Goal: Task Accomplishment & Management: Manage account settings

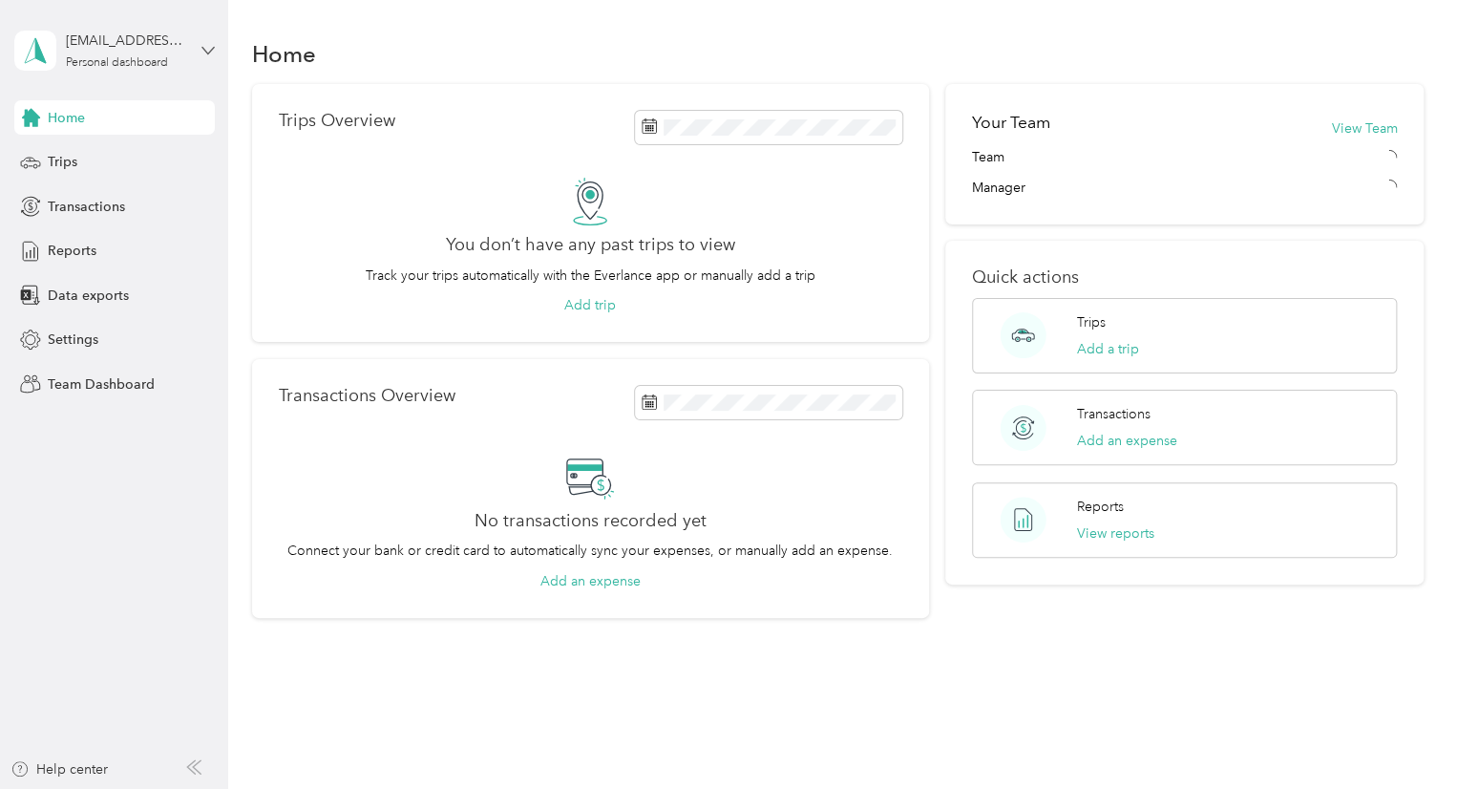
click at [204, 53] on icon at bounding box center [207, 50] width 13 height 13
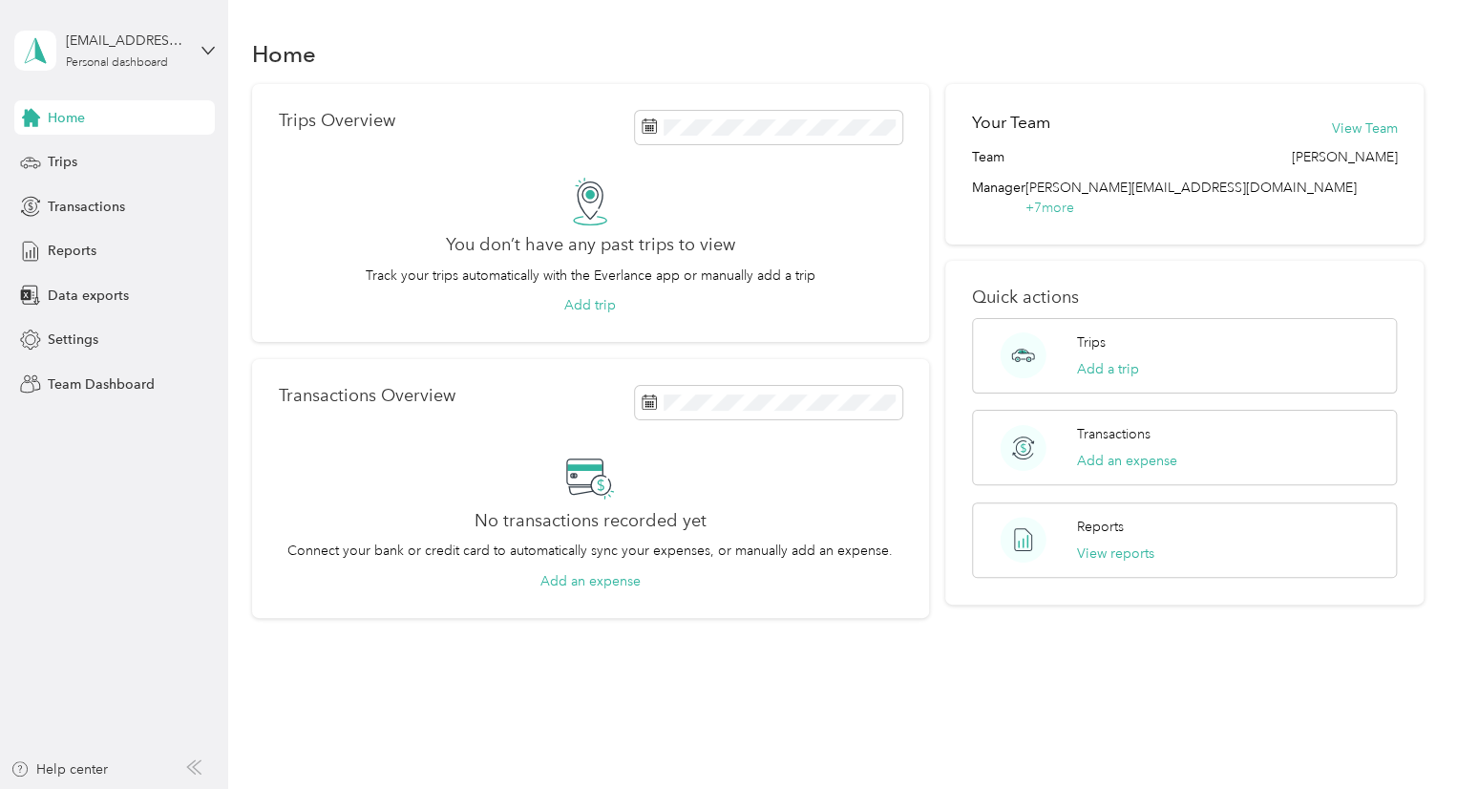
click at [136, 144] on div "Team dashboard" at bounding box center [269, 151] width 483 height 33
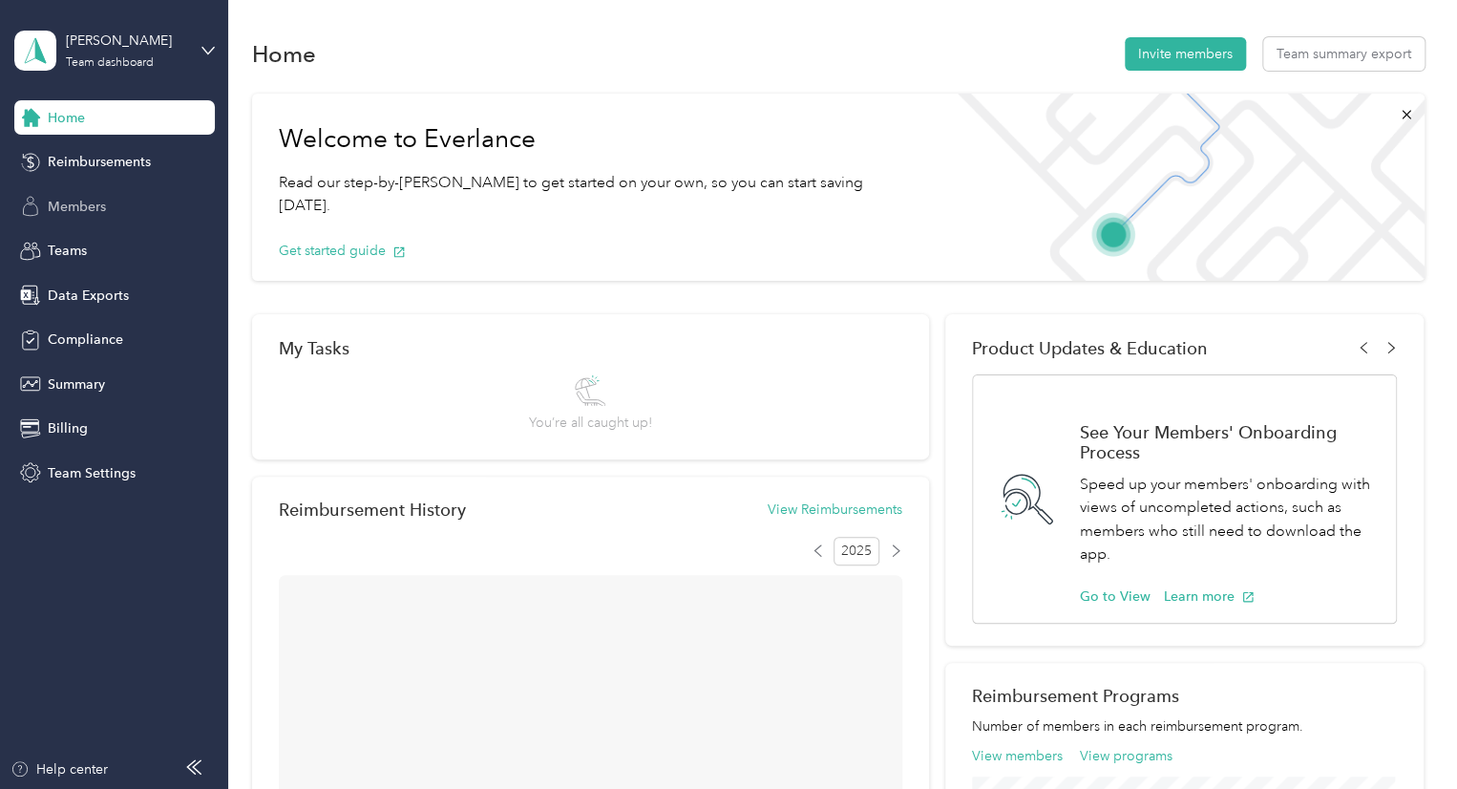
click at [69, 189] on div "Members" at bounding box center [114, 206] width 200 height 34
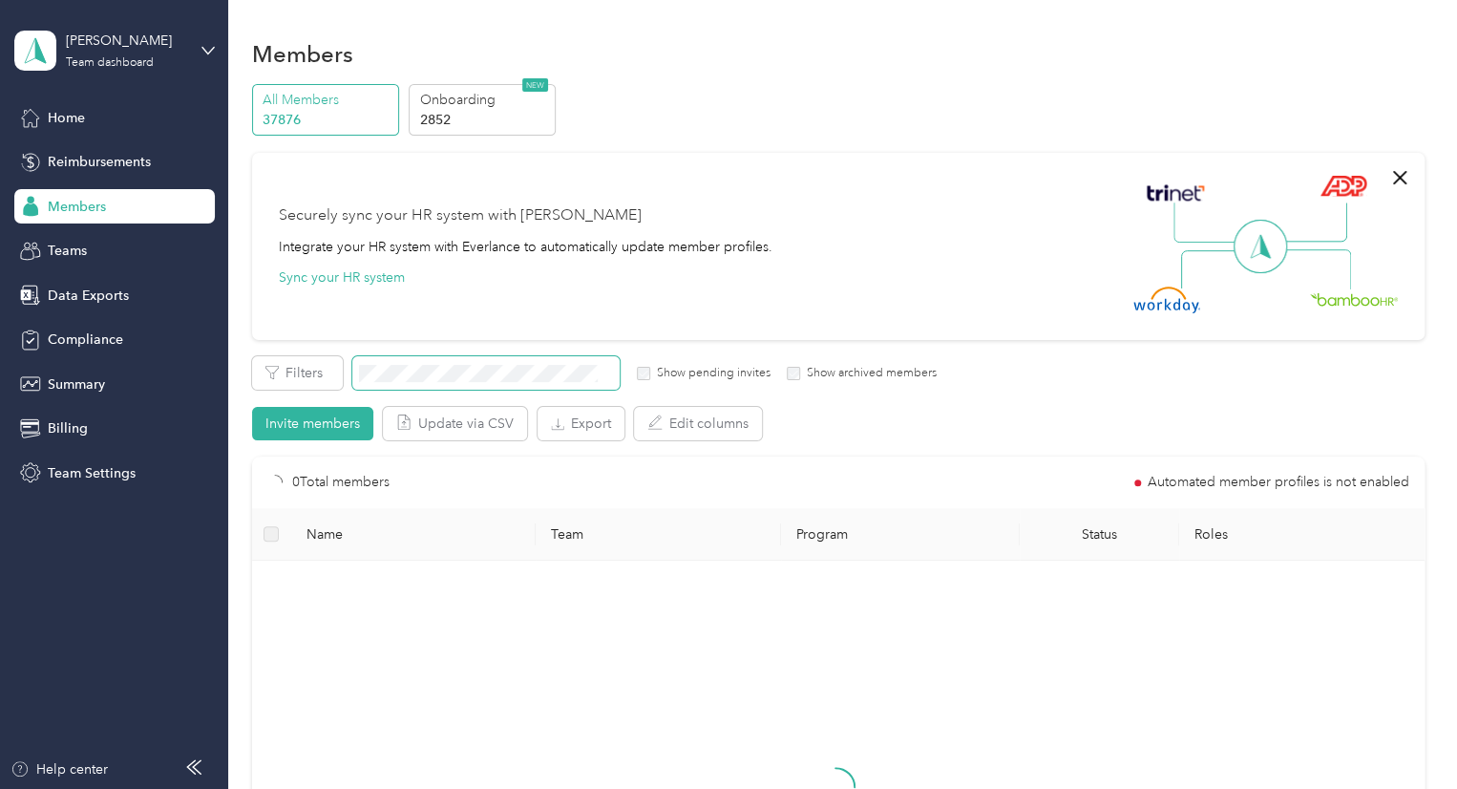
click at [412, 383] on span at bounding box center [485, 372] width 267 height 33
click at [620, 375] on icon at bounding box center [623, 373] width 9 height 9
